Goal: Task Accomplishment & Management: Use online tool/utility

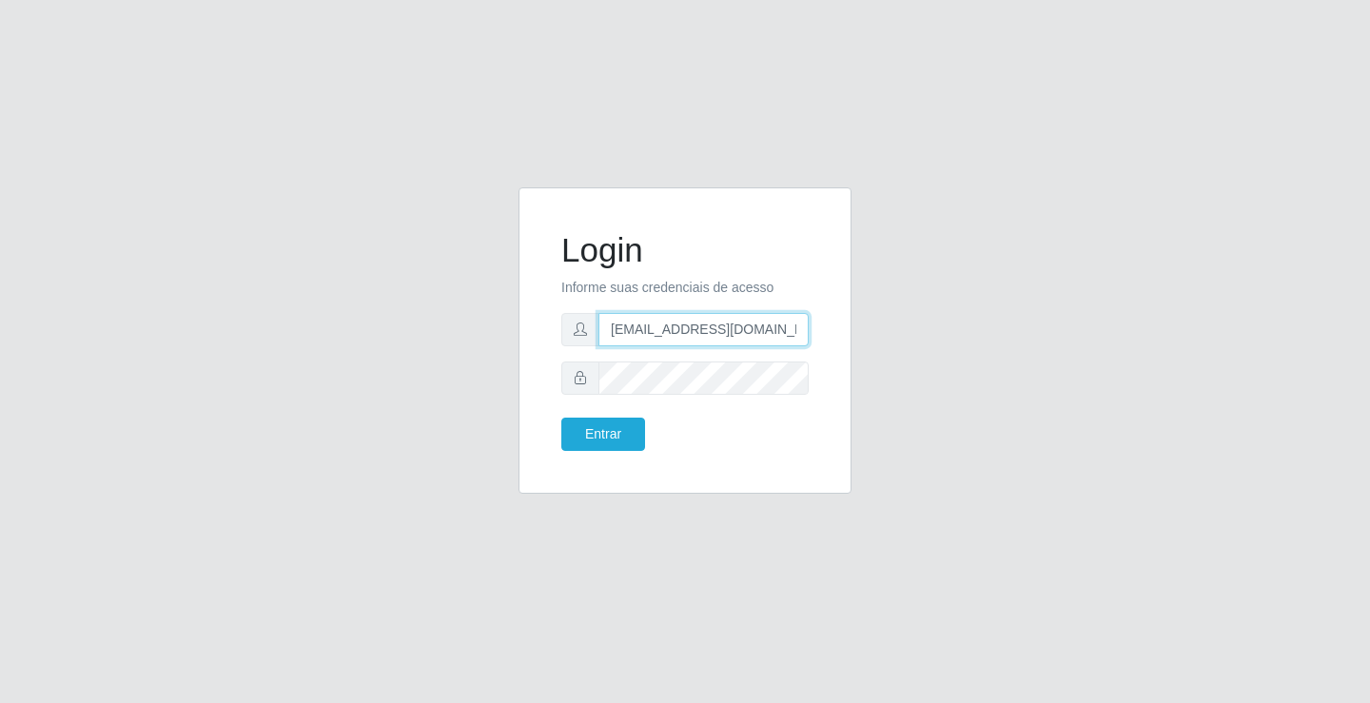
click at [802, 328] on input "[EMAIL_ADDRESS][DOMAIN_NAME]" at bounding box center [703, 329] width 210 height 33
type input "a"
type input "[EMAIL_ADDRESS][DOMAIN_NAME]"
click at [561, 418] on button "Entrar" at bounding box center [603, 434] width 84 height 33
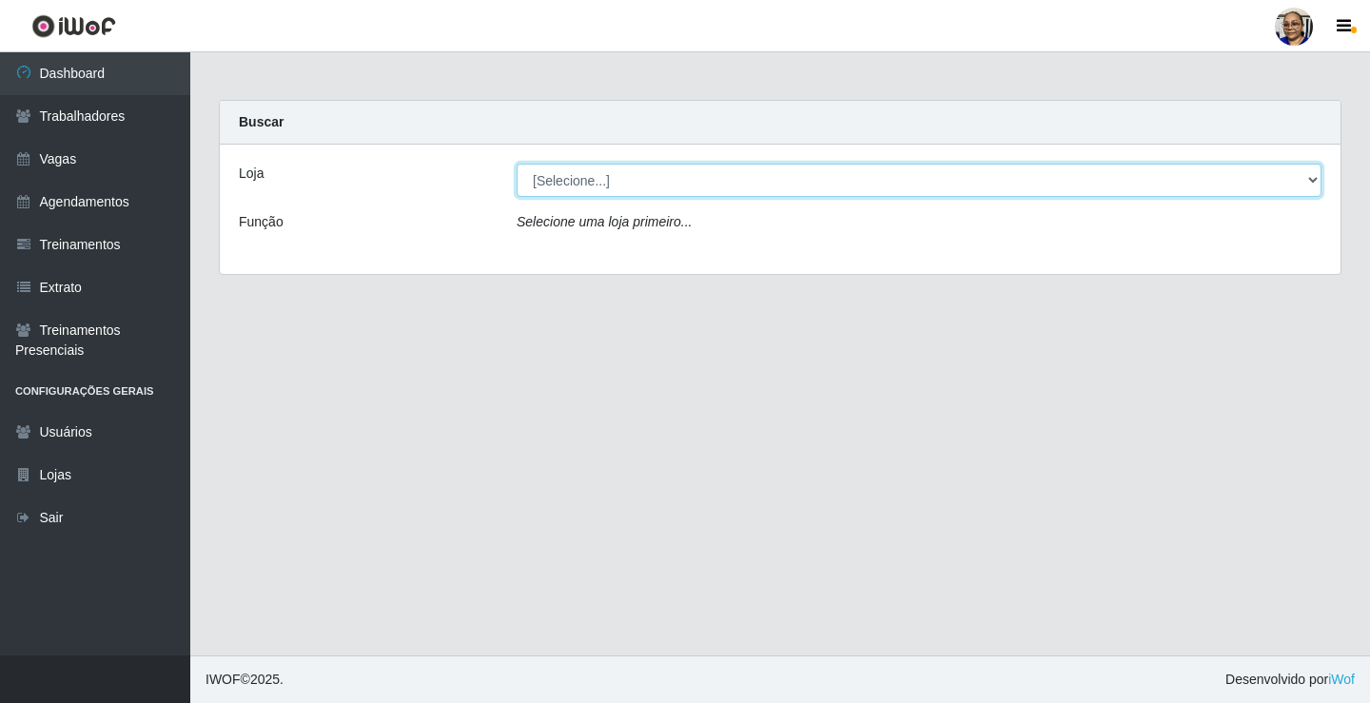
click at [1313, 177] on select "[Selecione...] Mercadinho [GEOGRAPHIC_DATA]" at bounding box center [919, 180] width 805 height 33
select select "345"
click at [517, 164] on select "[Selecione...] Mercadinho [GEOGRAPHIC_DATA]" at bounding box center [919, 180] width 805 height 33
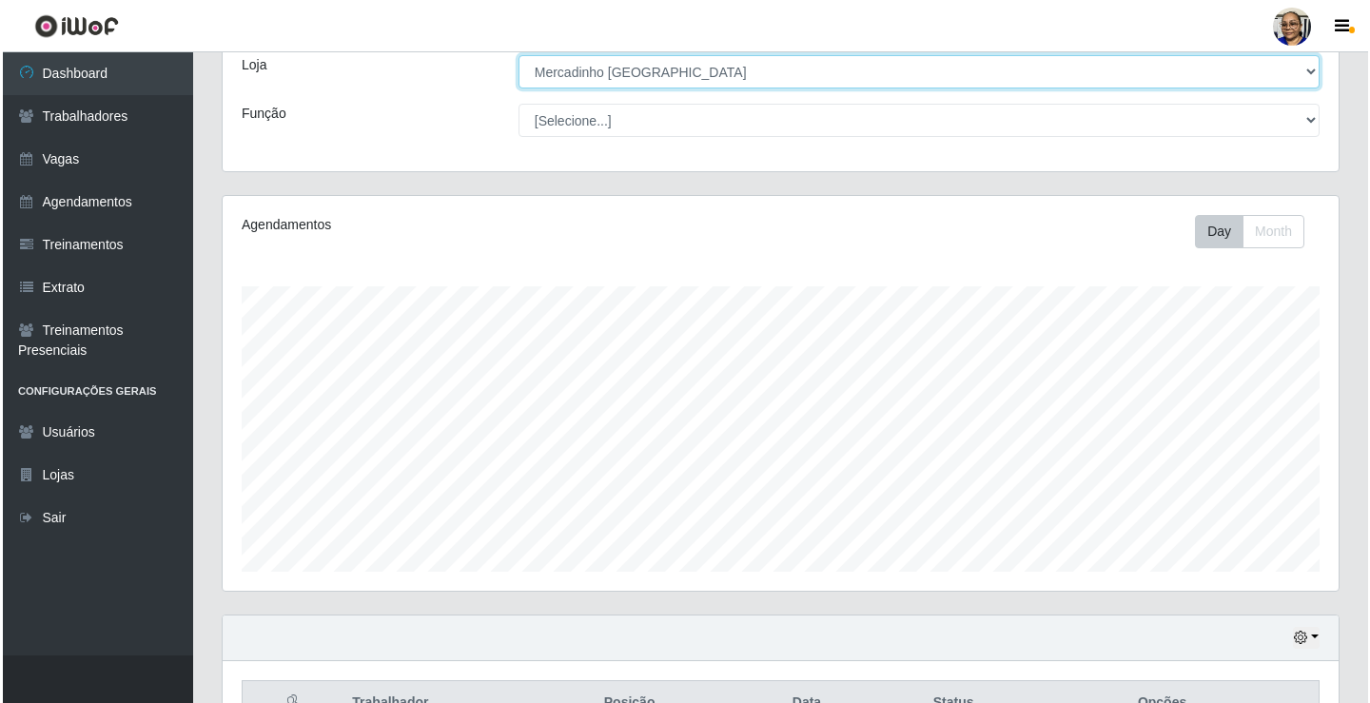
scroll to position [476, 0]
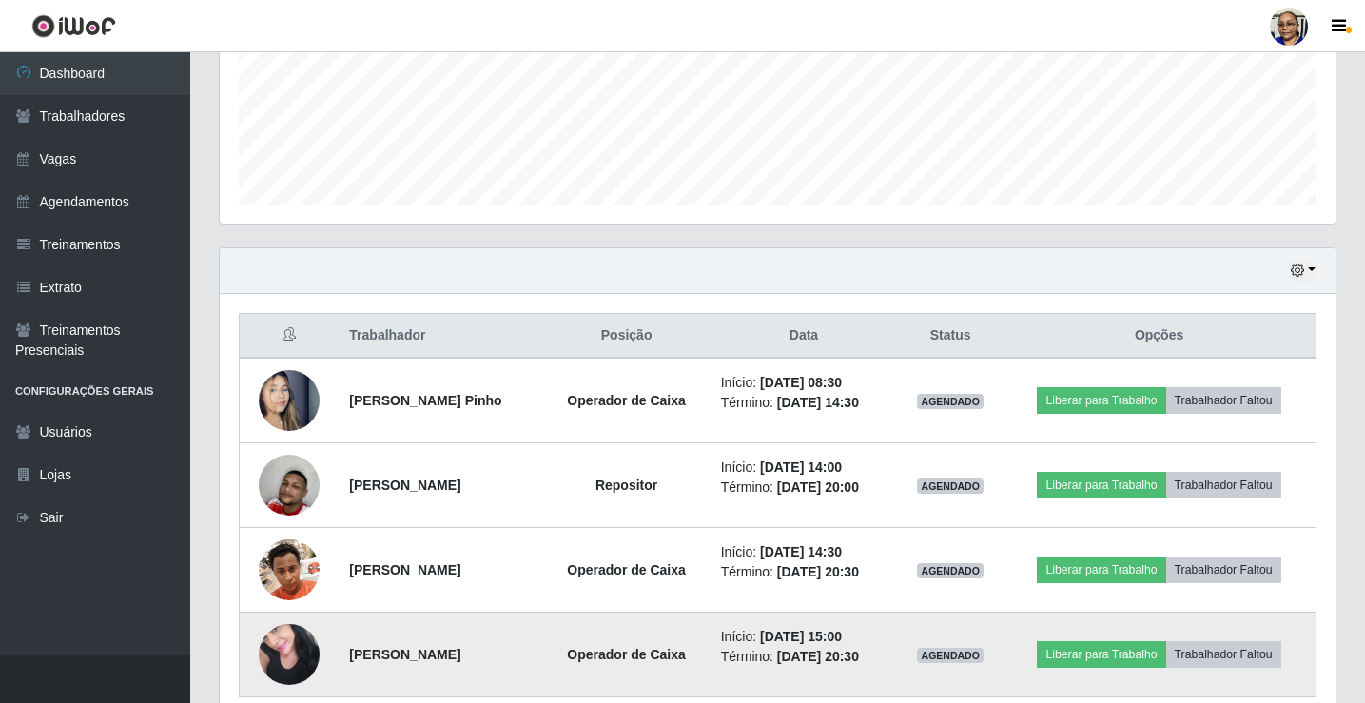
click at [289, 666] on img at bounding box center [289, 654] width 61 height 81
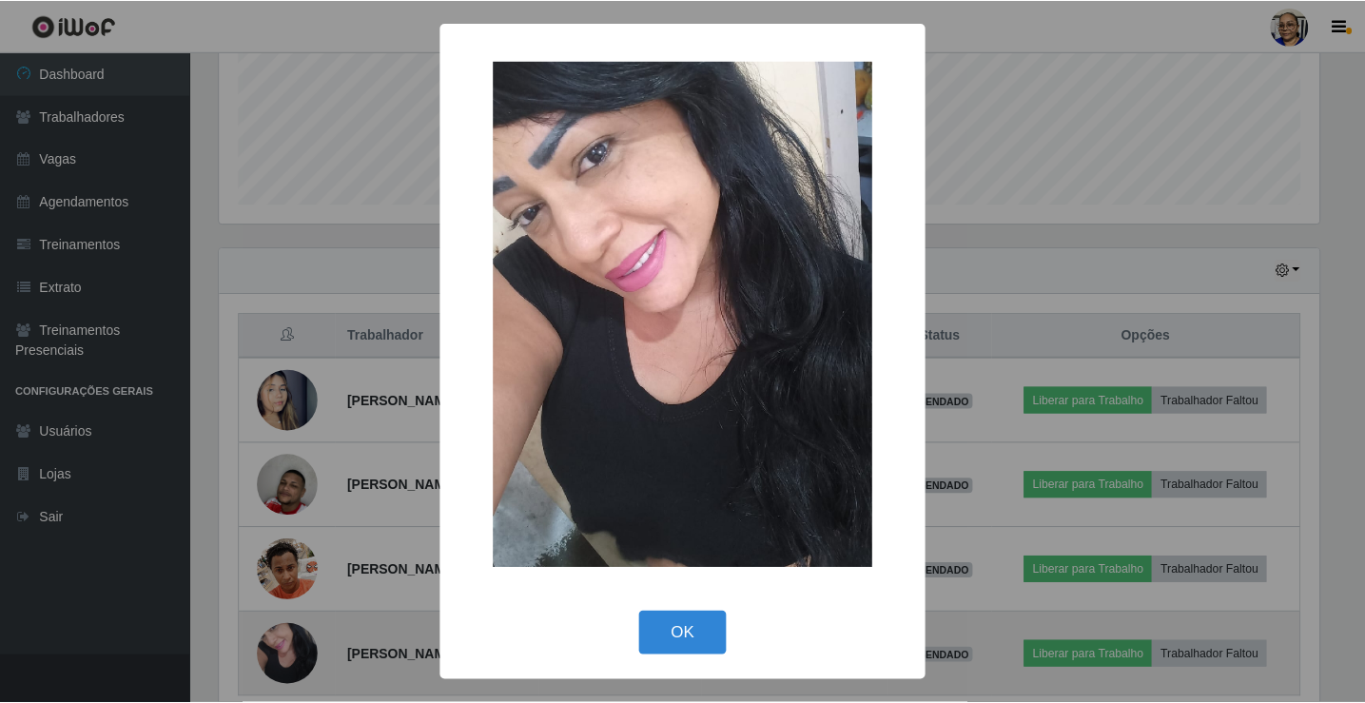
scroll to position [395, 1104]
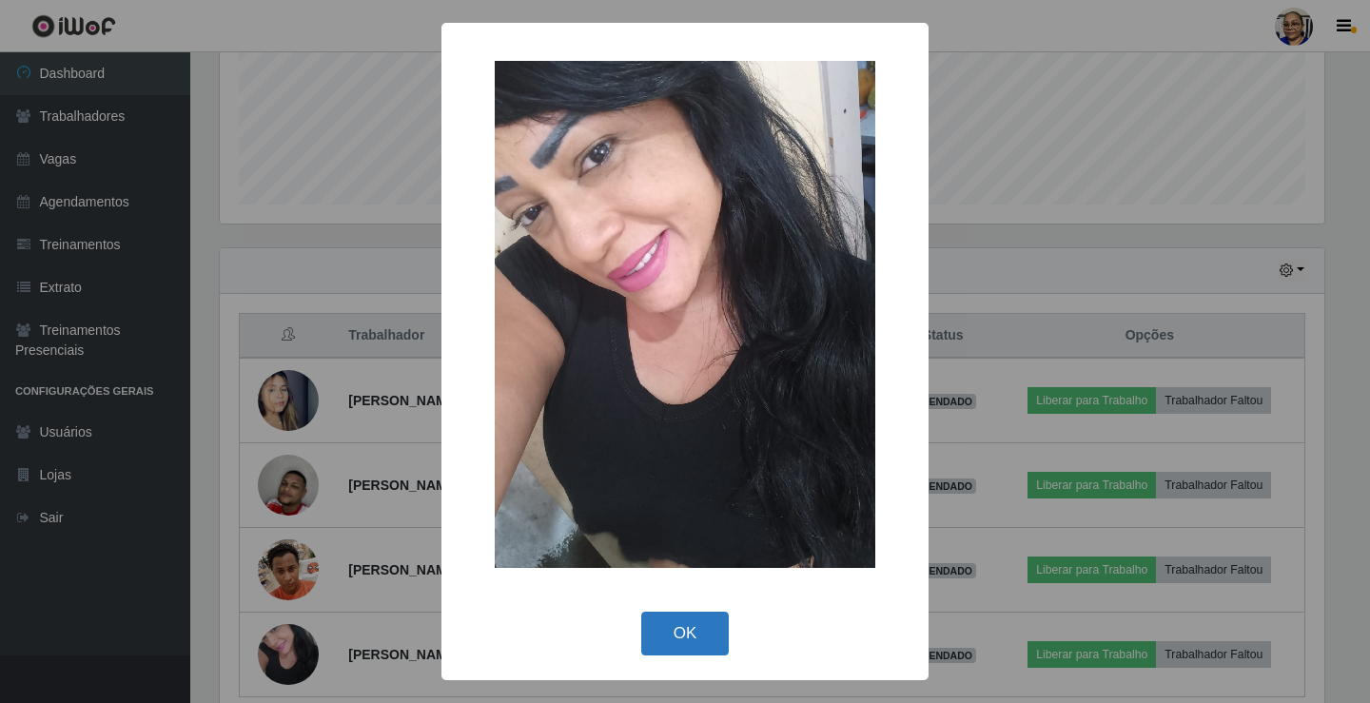
click at [691, 638] on button "OK" at bounding box center [685, 634] width 88 height 45
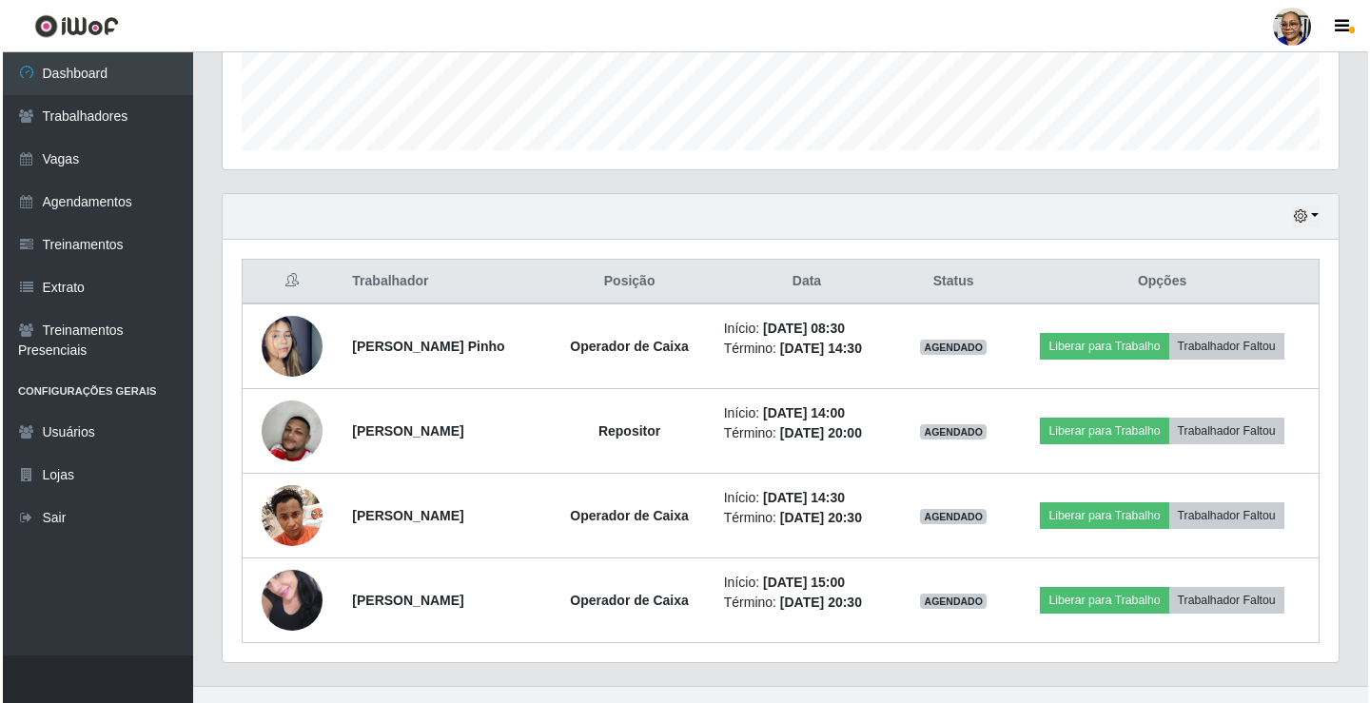
scroll to position [560, 0]
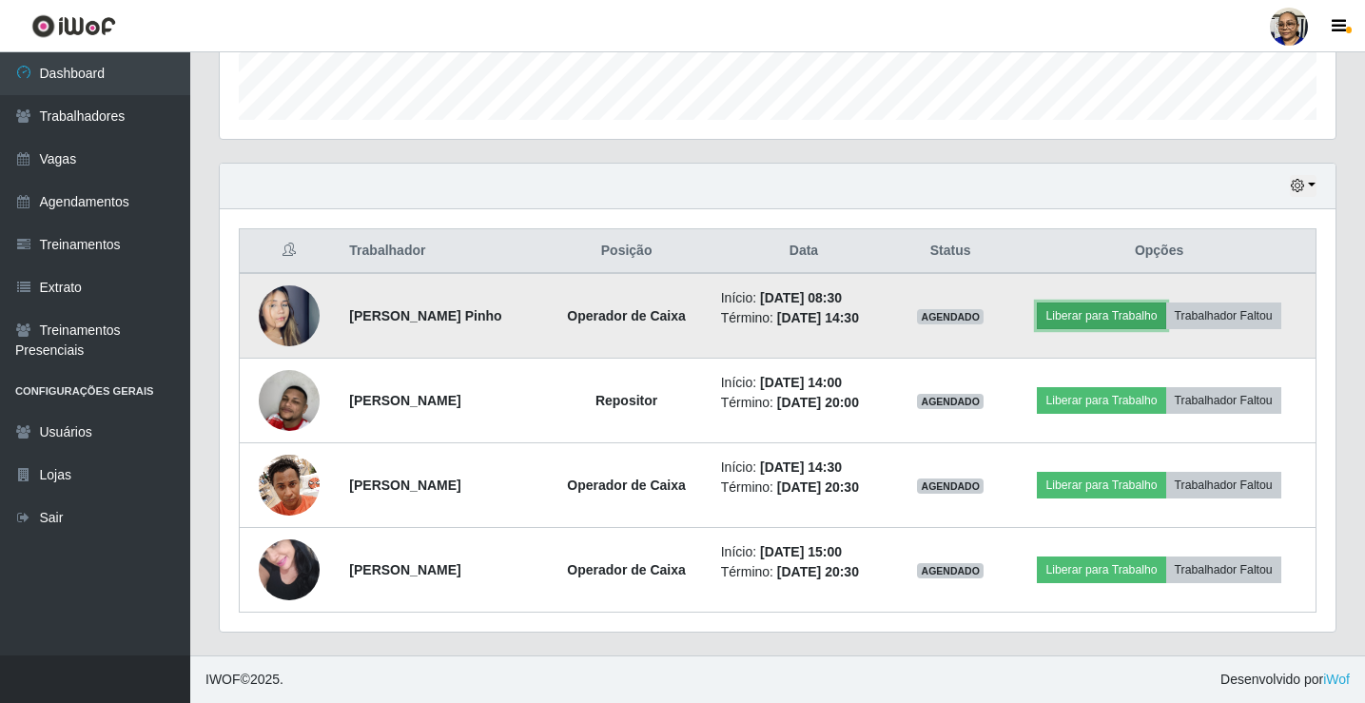
click at [1110, 318] on button "Liberar para Trabalho" at bounding box center [1101, 315] width 128 height 27
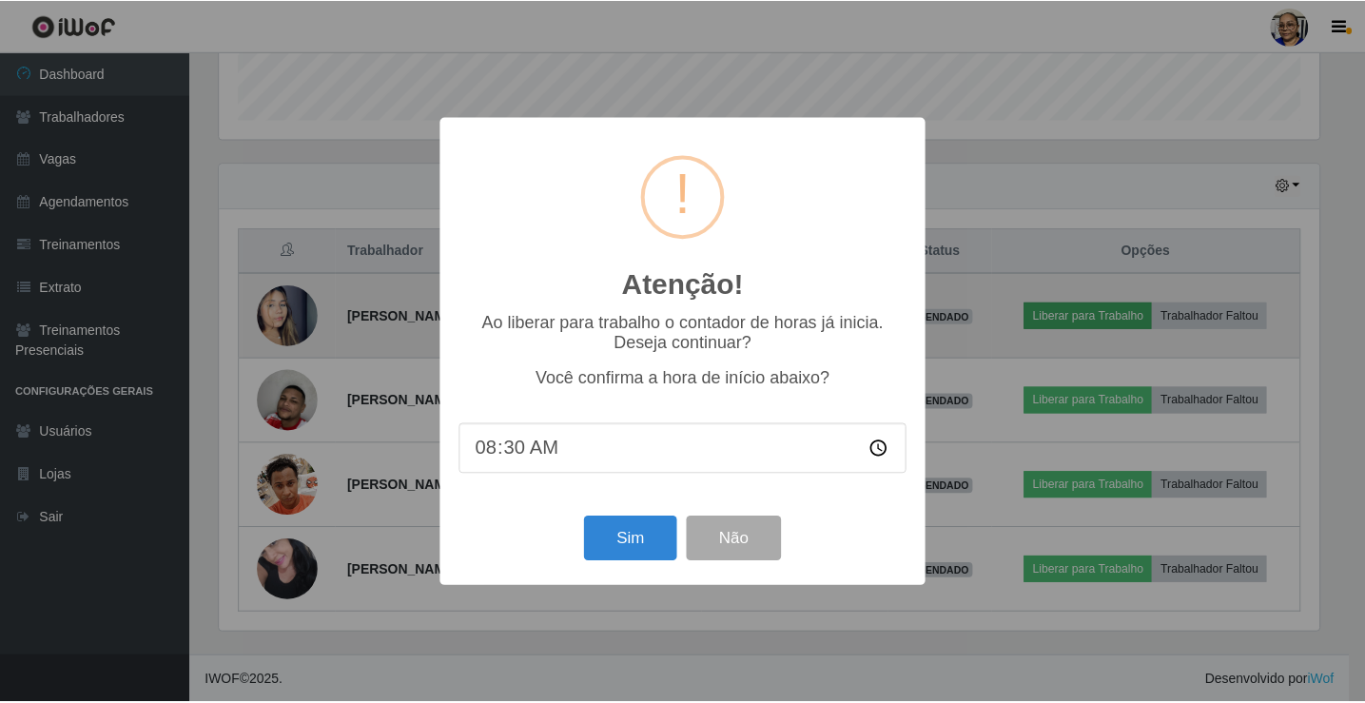
scroll to position [395, 1104]
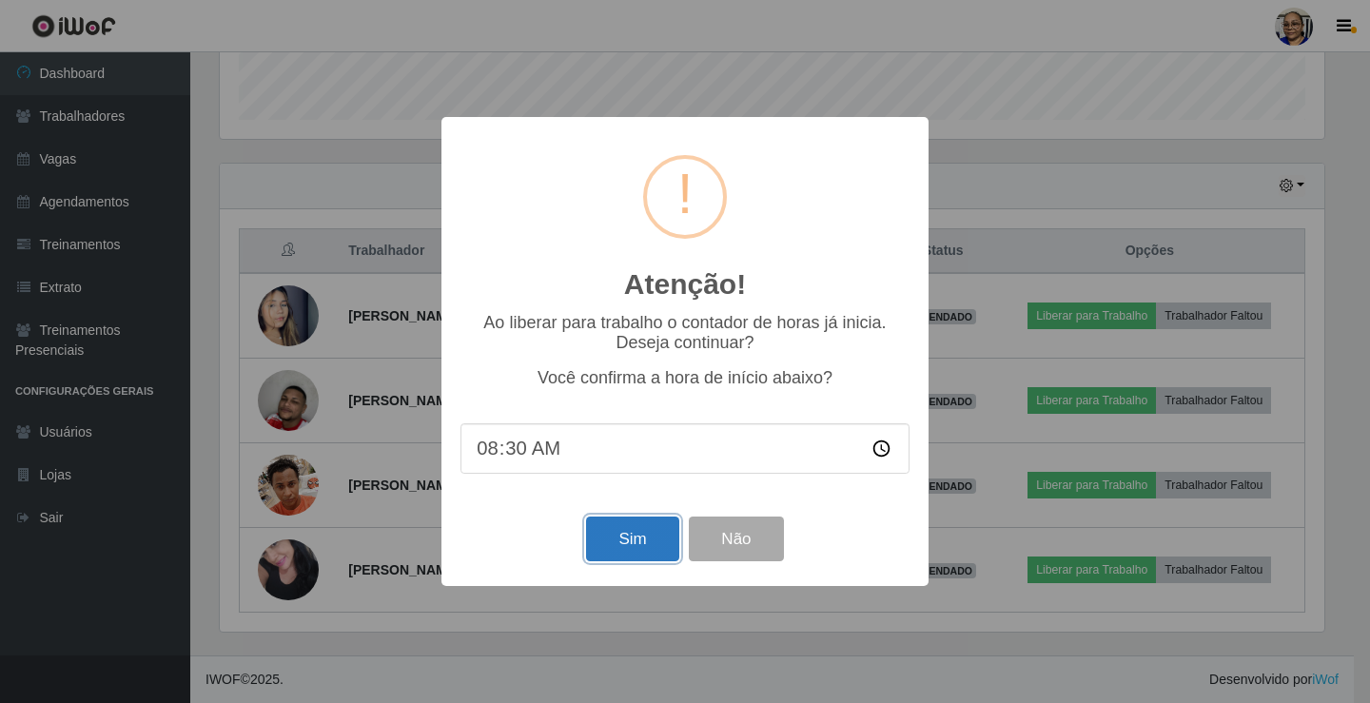
click at [632, 535] on button "Sim" at bounding box center [632, 539] width 92 height 45
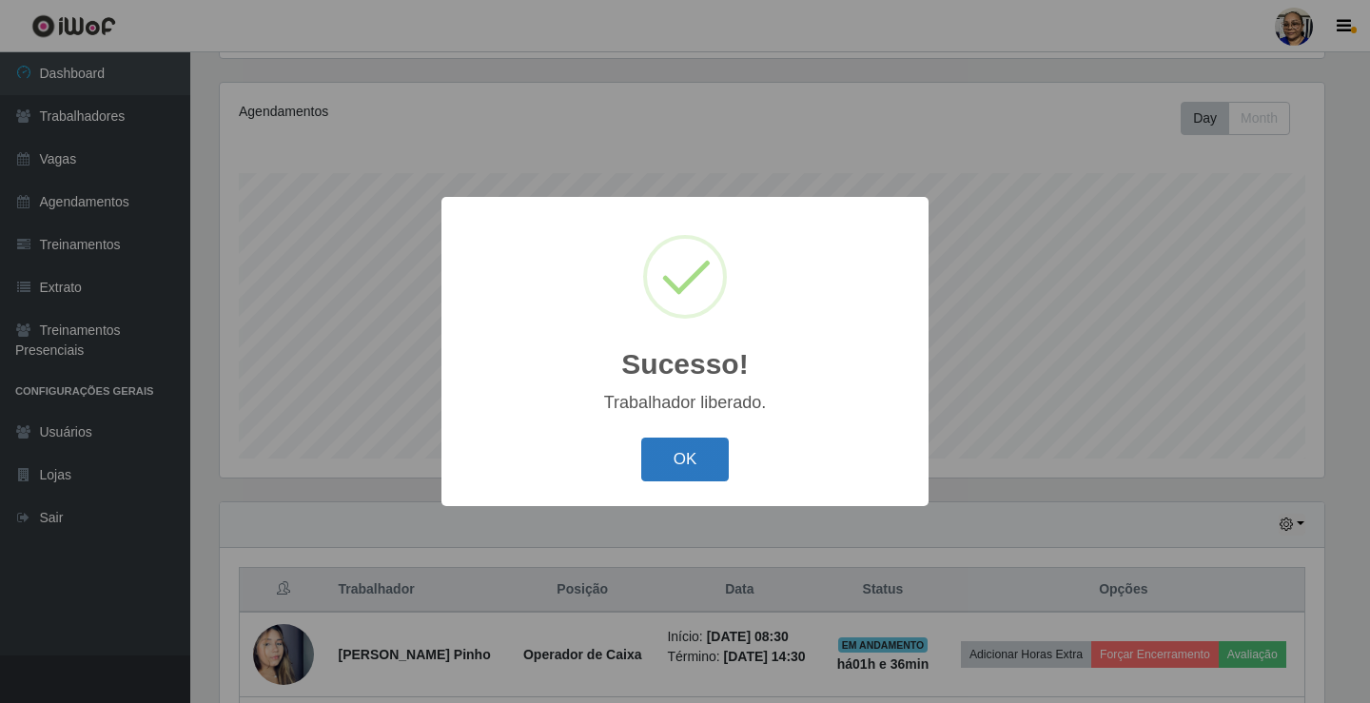
click at [699, 464] on button "OK" at bounding box center [685, 460] width 88 height 45
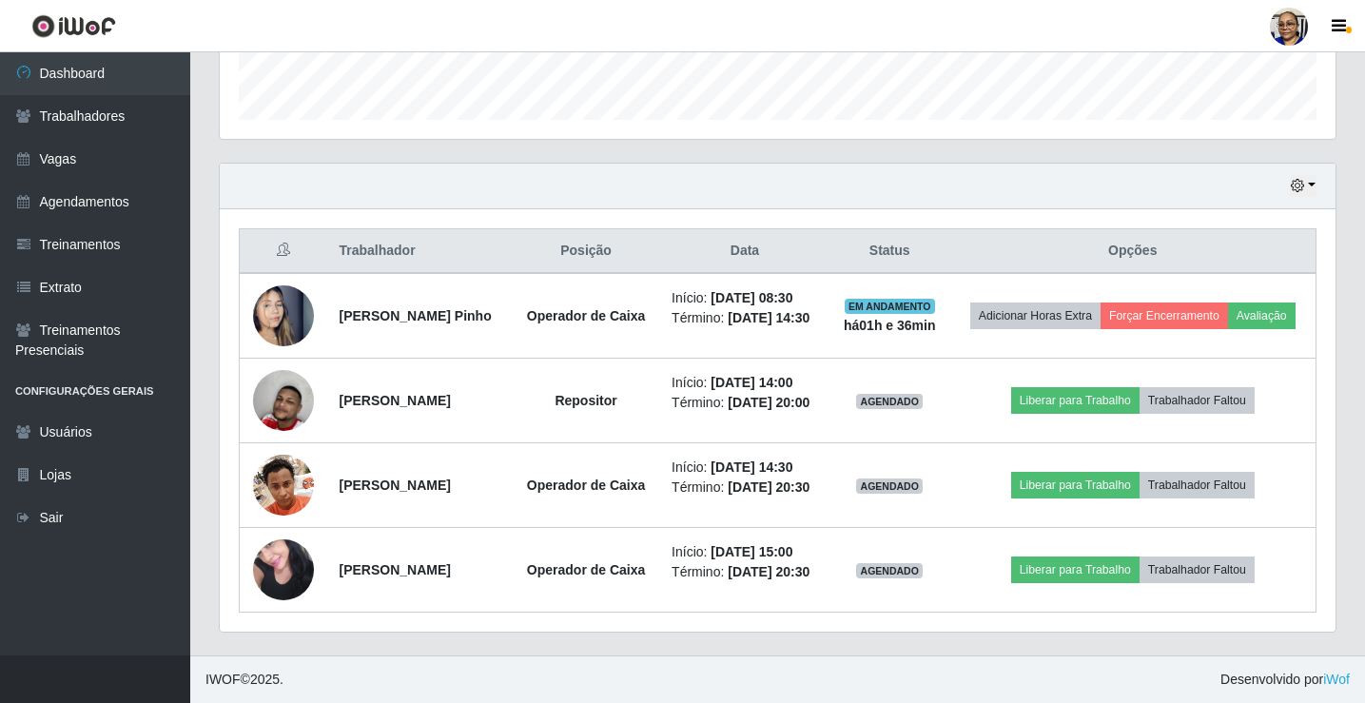
scroll to position [617, 0]
